Goal: Task Accomplishment & Management: Use online tool/utility

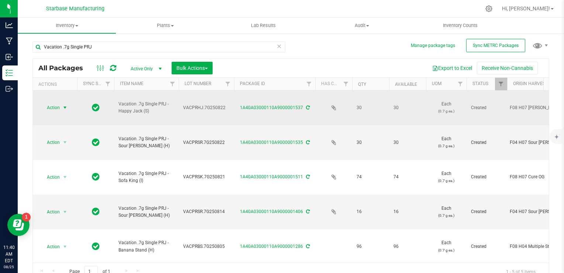
click at [59, 103] on span "Action" at bounding box center [50, 107] width 20 height 10
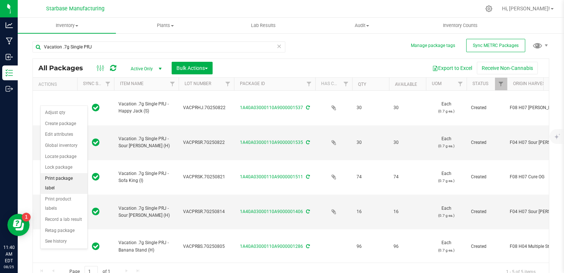
click at [68, 175] on li "Print package label" at bounding box center [64, 183] width 47 height 20
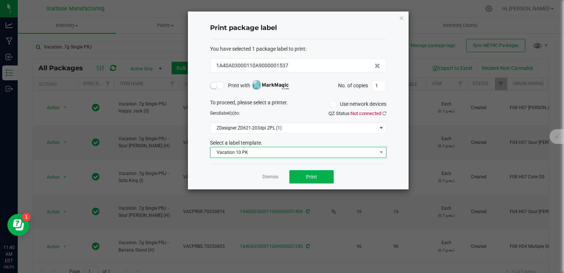
click at [265, 150] on span "Vacation 10 PK" at bounding box center [293, 152] width 167 height 10
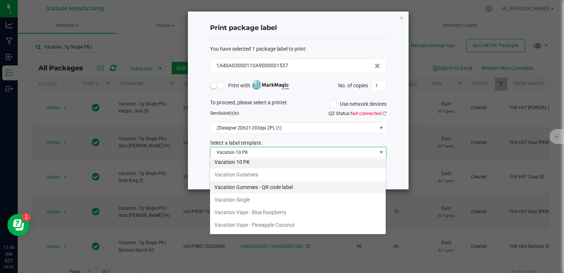
scroll to position [124, 0]
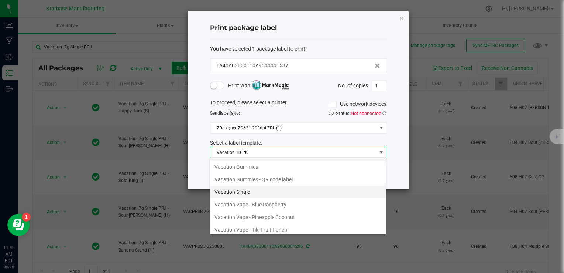
click at [248, 190] on li "Vacation Single" at bounding box center [298, 191] width 176 height 13
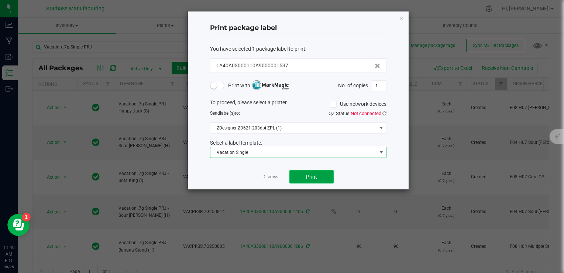
click at [328, 175] on button "Print" at bounding box center [312, 176] width 44 height 13
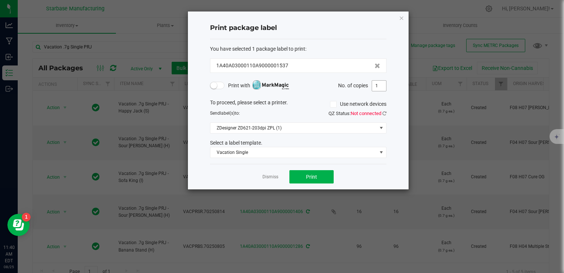
click at [374, 85] on input "1" at bounding box center [379, 86] width 14 height 10
type input "20"
click at [321, 173] on button "Print" at bounding box center [312, 176] width 44 height 13
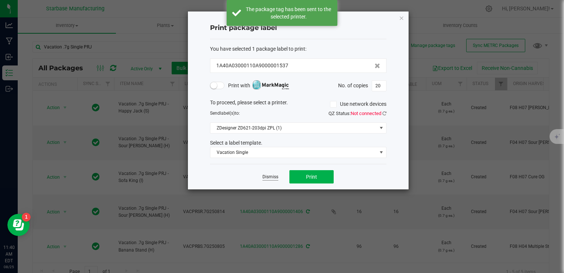
click at [272, 177] on link "Dismiss" at bounding box center [271, 177] width 16 height 6
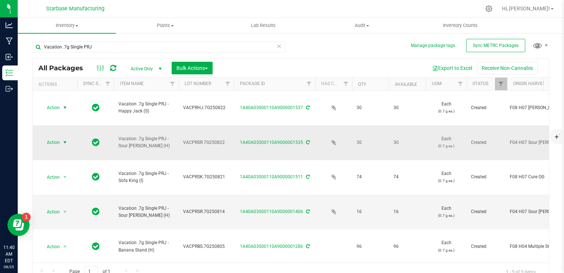
click at [51, 137] on span "Action" at bounding box center [50, 142] width 20 height 10
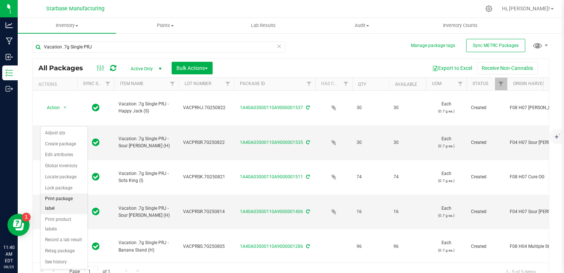
click at [61, 194] on li "Print package label" at bounding box center [64, 203] width 47 height 20
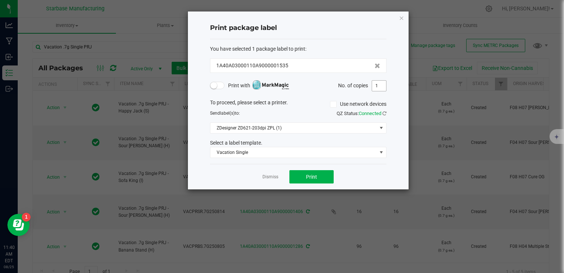
click at [376, 85] on input "1" at bounding box center [379, 86] width 14 height 10
type input "10"
click at [331, 173] on button "Print" at bounding box center [312, 176] width 44 height 13
click at [263, 178] on link "Dismiss" at bounding box center [271, 177] width 16 height 6
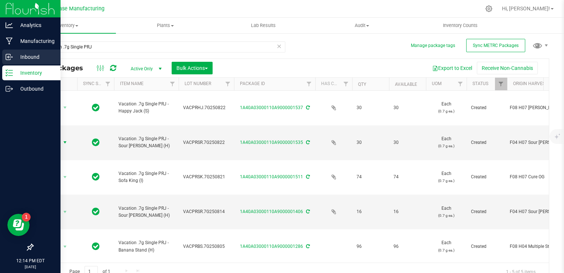
click at [16, 55] on p "Inbound" at bounding box center [35, 56] width 44 height 9
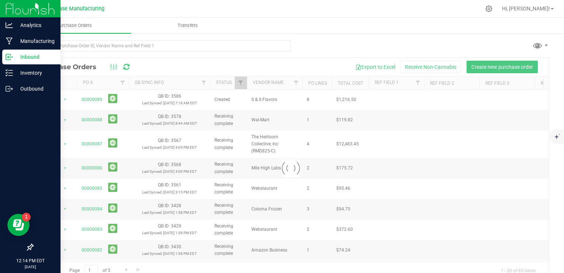
click at [16, 55] on p "Inbound" at bounding box center [35, 56] width 44 height 9
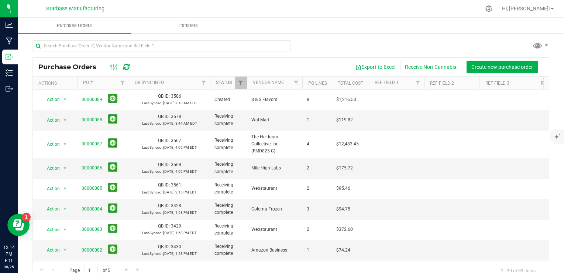
click at [225, 85] on link "Status" at bounding box center [224, 82] width 16 height 5
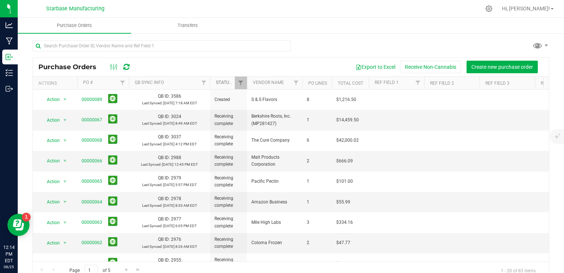
click at [225, 81] on link "Status" at bounding box center [228, 82] width 24 height 5
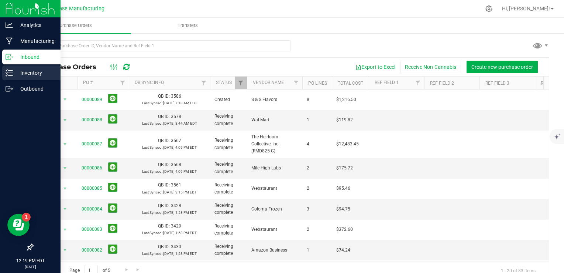
click at [4, 77] on div "Inventory" at bounding box center [31, 72] width 58 height 15
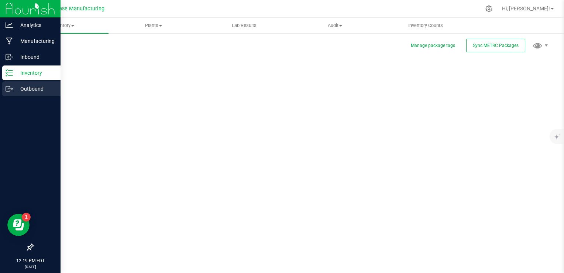
click at [17, 86] on p "Outbound" at bounding box center [35, 88] width 44 height 9
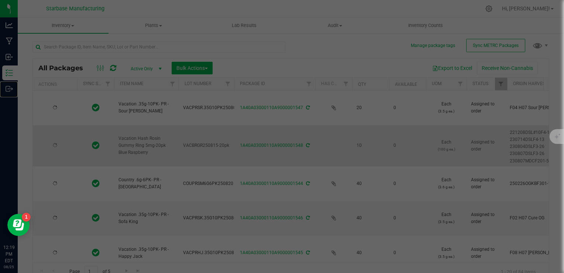
type input "[DATE]"
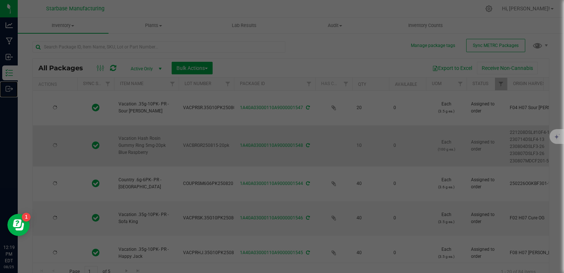
type input "[DATE]"
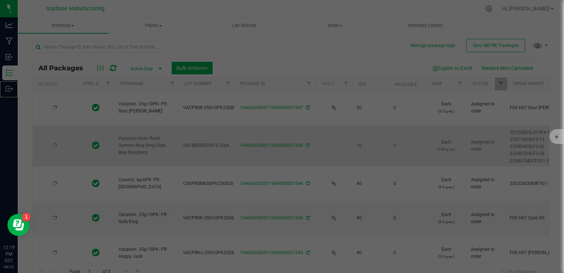
type input "[DATE]"
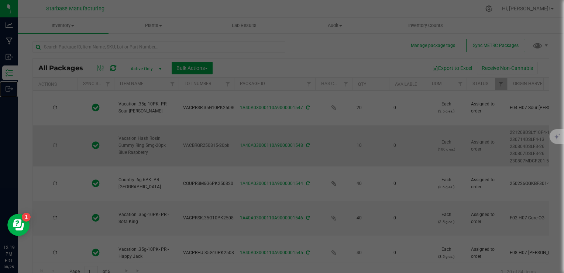
type input "[DATE]"
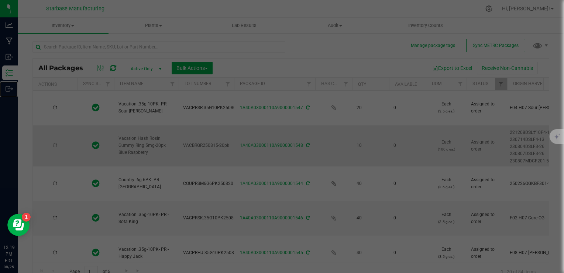
type input "[DATE]"
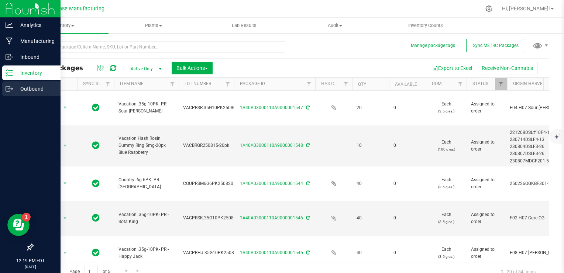
click at [9, 89] on icon at bounding box center [9, 88] width 7 height 7
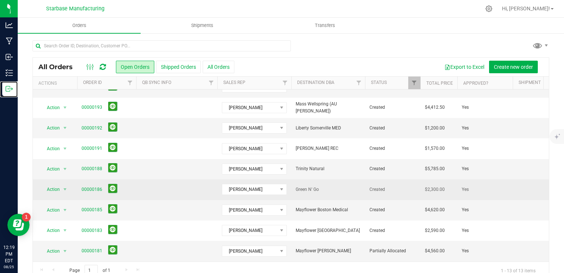
scroll to position [99, 0]
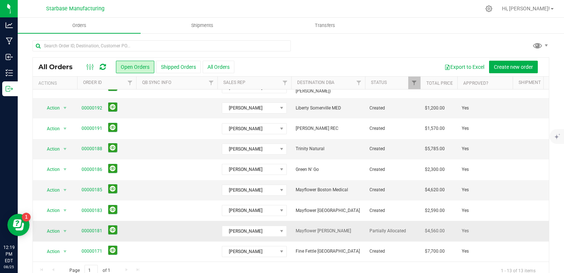
click at [172, 225] on td at bounding box center [176, 230] width 81 height 20
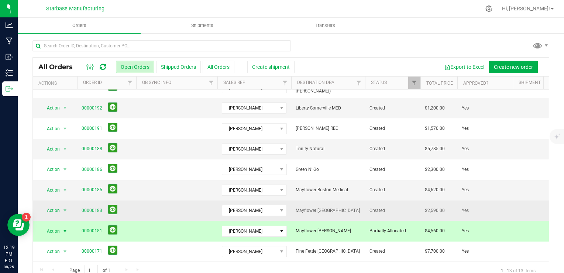
click at [172, 208] on td at bounding box center [176, 210] width 81 height 20
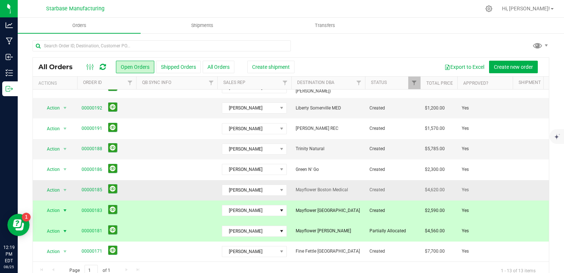
click at [172, 187] on td at bounding box center [176, 190] width 81 height 20
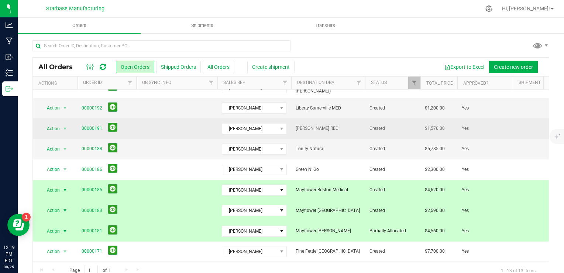
click at [171, 128] on td at bounding box center [176, 128] width 81 height 20
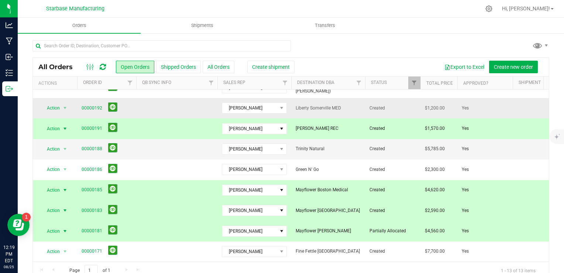
click at [168, 106] on td at bounding box center [176, 108] width 81 height 20
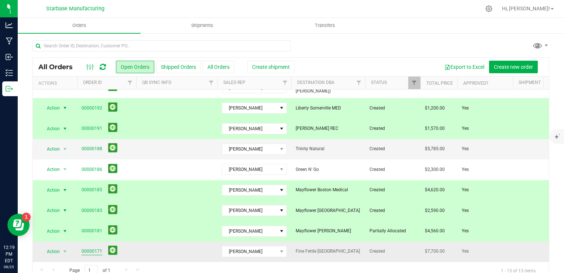
click at [89, 247] on link "00000171" at bounding box center [92, 250] width 21 height 7
